Goal: Navigation & Orientation: Find specific page/section

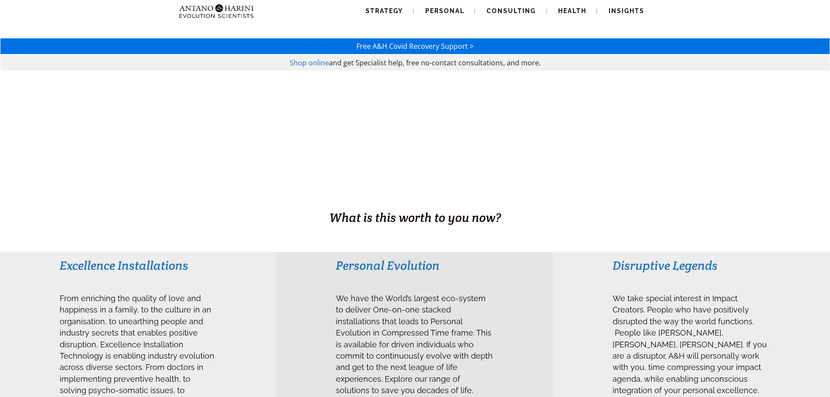
click at [305, 61] on span "Shop online" at bounding box center [309, 63] width 39 height 10
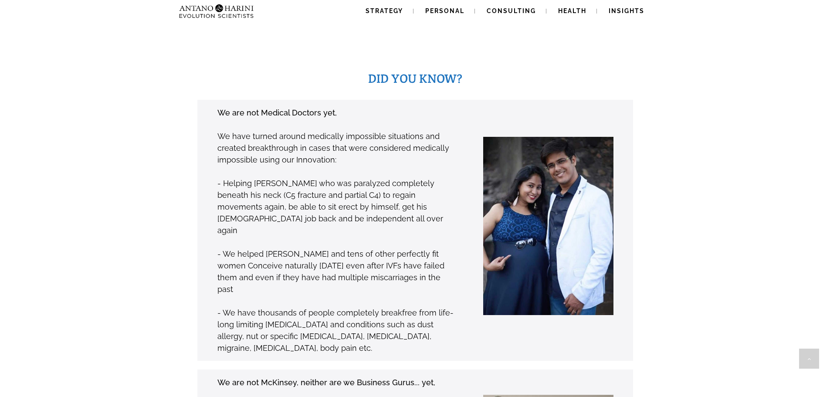
scroll to position [628, 0]
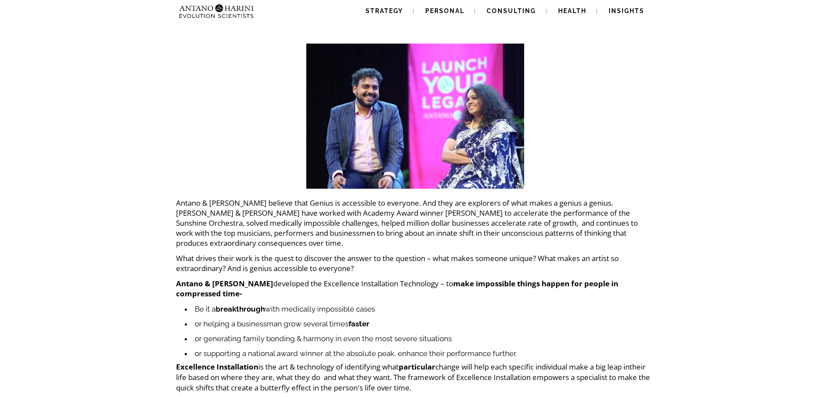
scroll to position [371, 0]
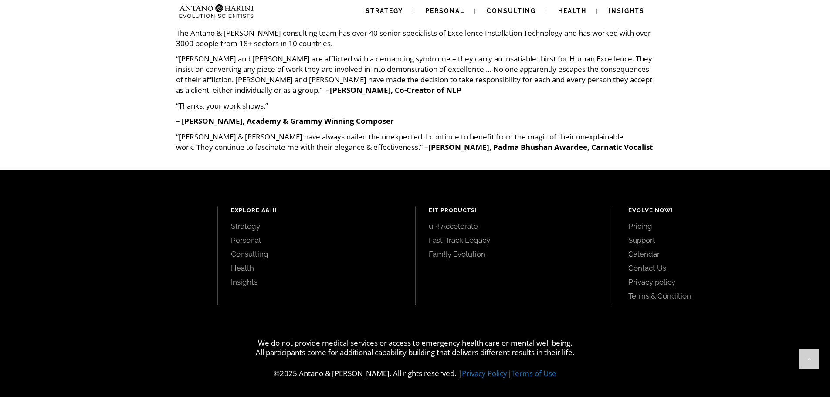
click at [636, 222] on link "Pricing" at bounding box center [720, 226] width 182 height 10
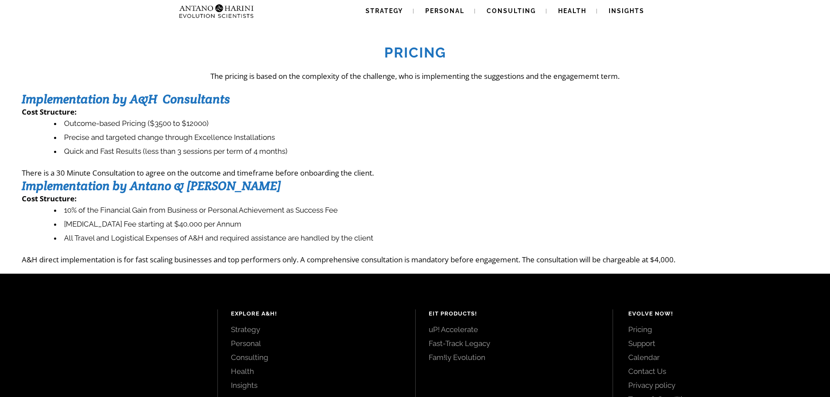
click at [645, 371] on link "Contact Us" at bounding box center [720, 372] width 182 height 10
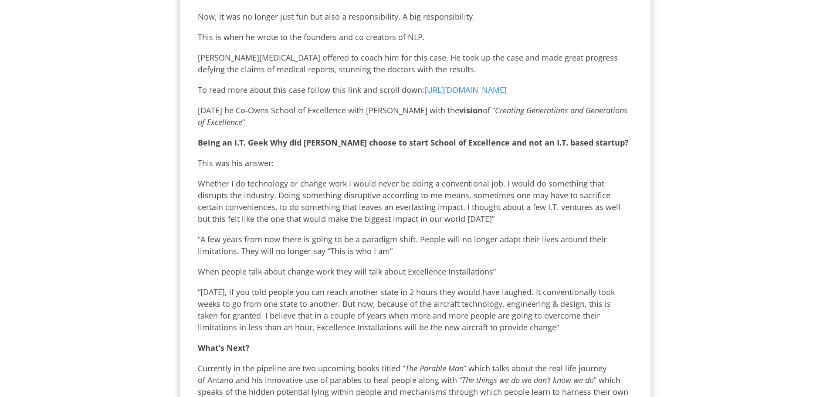
scroll to position [724, 0]
